Goal: Find specific page/section: Find specific page/section

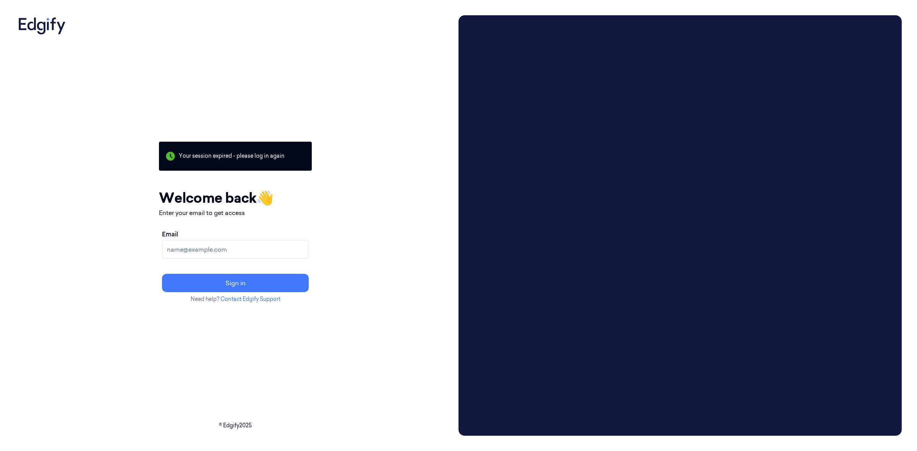
click at [309, 243] on input "Email" at bounding box center [235, 249] width 147 height 18
type input "[EMAIL_ADDRESS][DOMAIN_NAME]"
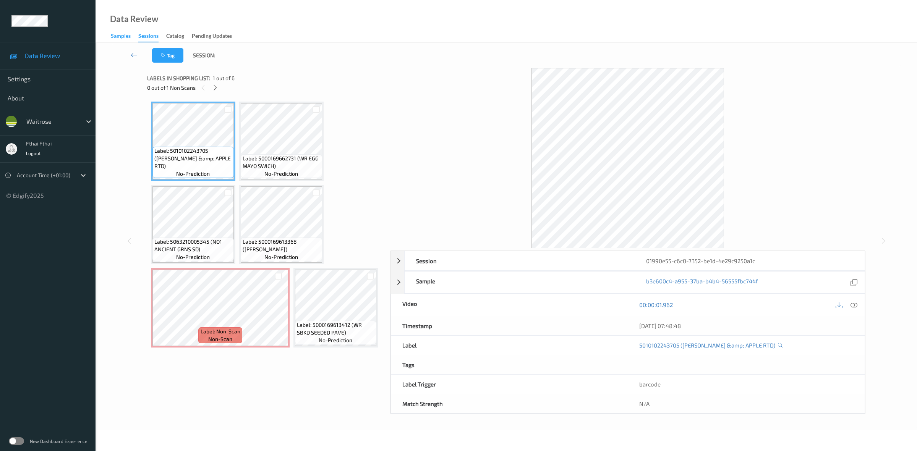
click at [117, 40] on div "Samples" at bounding box center [121, 37] width 20 height 10
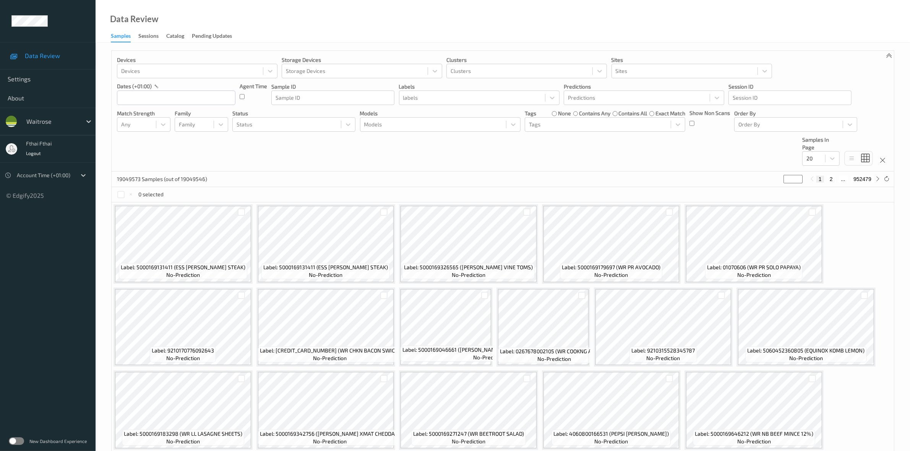
click at [553, 143] on div "Devices Devices Storage Devices Storage Devices Clusters Clusters Sites Sites d…" at bounding box center [503, 111] width 782 height 121
click at [716, 20] on div "Data Review Samples Sessions Catalog Pending Updates" at bounding box center [503, 21] width 814 height 43
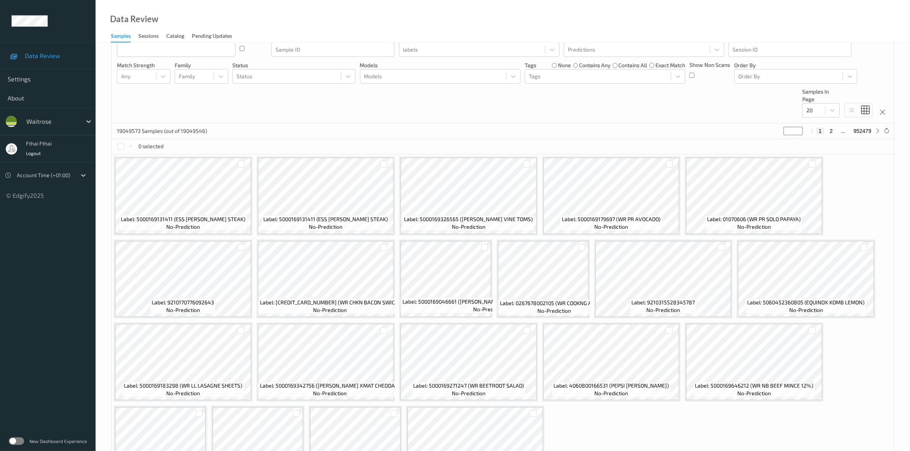
scroll to position [115, 0]
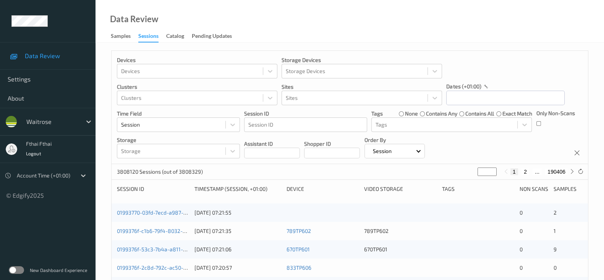
click at [478, 90] on div at bounding box center [505, 97] width 118 height 15
click at [481, 105] on div "Devices Devices Storage Devices Storage Devices Clusters Clusters Sites Sites d…" at bounding box center [350, 107] width 477 height 113
click at [485, 100] on input "text" at bounding box center [505, 98] width 118 height 15
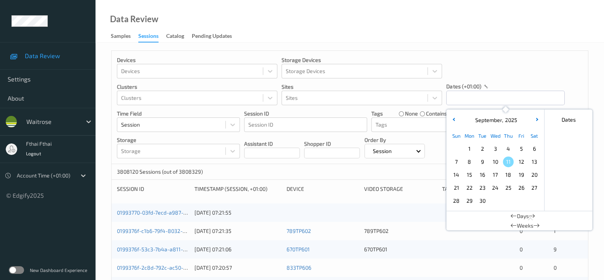
click at [502, 163] on div "11" at bounding box center [508, 161] width 13 height 13
click at [498, 162] on span "10" at bounding box center [495, 161] width 11 height 11
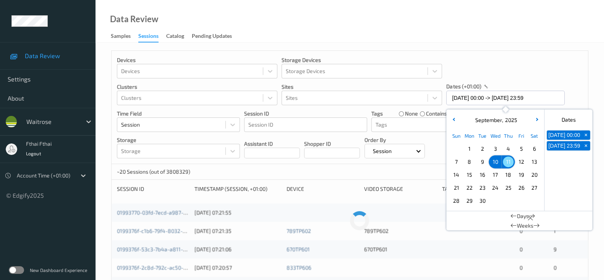
click at [498, 162] on span "10" at bounding box center [495, 161] width 11 height 11
type input "10/09/2025 00:00 -> 10/09/2025 23:59"
click at [522, 26] on div "Data Review Samples Sessions Catalog Pending Updates" at bounding box center [350, 21] width 509 height 43
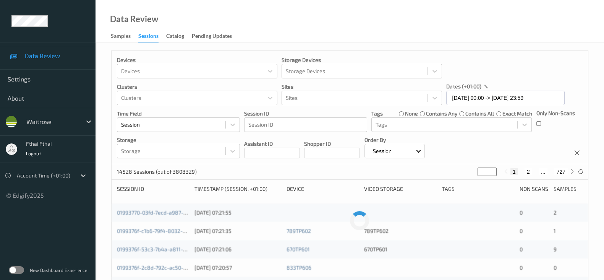
click at [493, 146] on div "Devices Devices Storage Devices Storage Devices Clusters Clusters Sites Sites d…" at bounding box center [350, 107] width 477 height 113
click at [535, 125] on div "Devices Devices Storage Devices Storage Devices Clusters Clusters Sites Sites d…" at bounding box center [350, 107] width 477 height 113
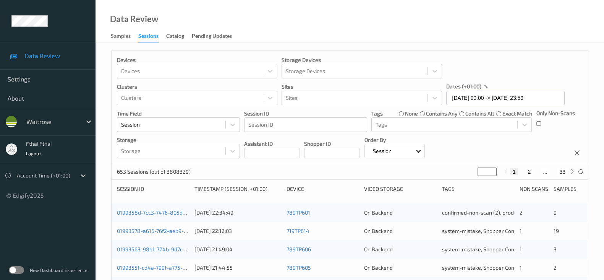
drag, startPoint x: 489, startPoint y: 32, endPoint x: 473, endPoint y: 33, distance: 16.4
click at [489, 32] on div "Data Review Samples Sessions Catalog Pending Updates" at bounding box center [350, 21] width 509 height 43
